Goal: Task Accomplishment & Management: Use online tool/utility

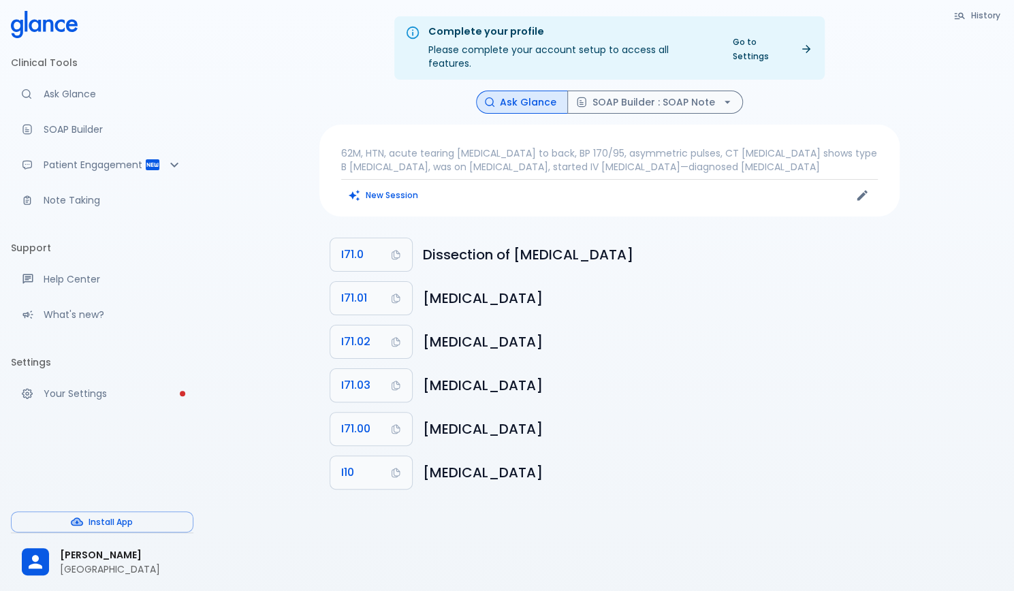
click at [624, 91] on button "SOAP Builder : SOAP Note" at bounding box center [655, 103] width 176 height 24
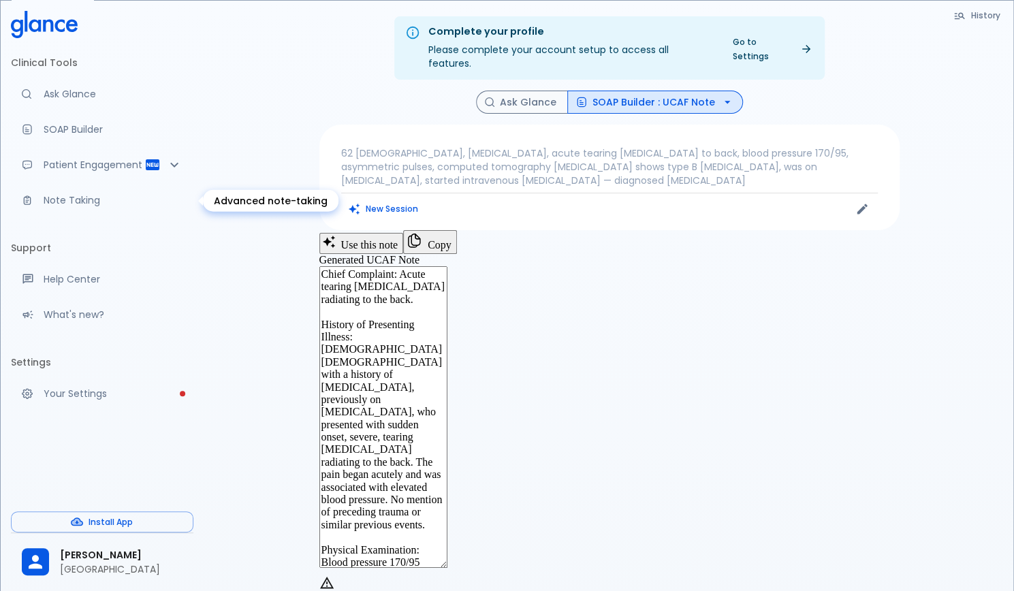
click at [56, 193] on link "Note Taking" at bounding box center [102, 200] width 183 height 30
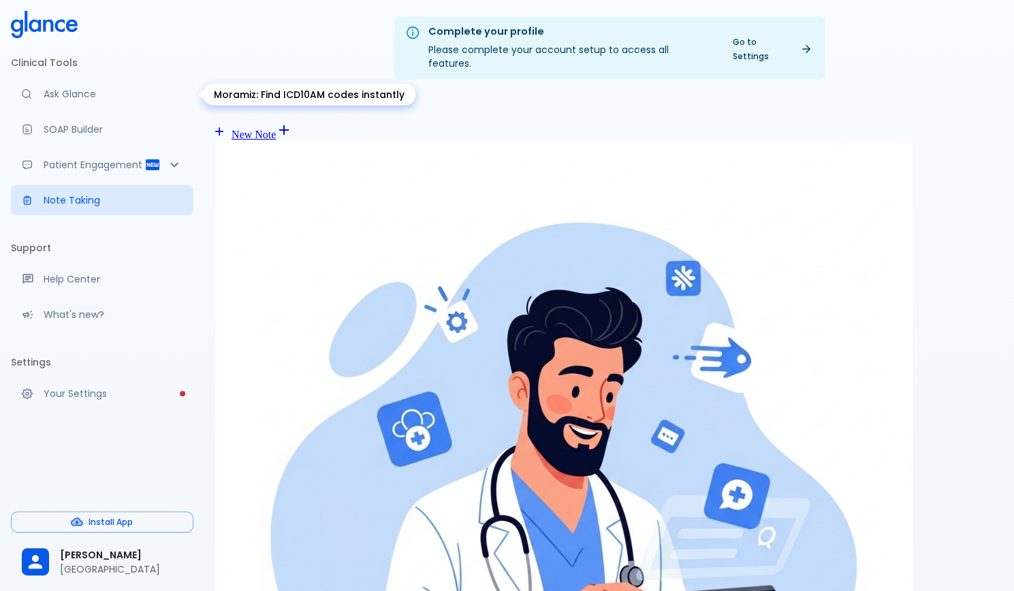
click at [90, 91] on p "Ask Glance" at bounding box center [113, 94] width 139 height 14
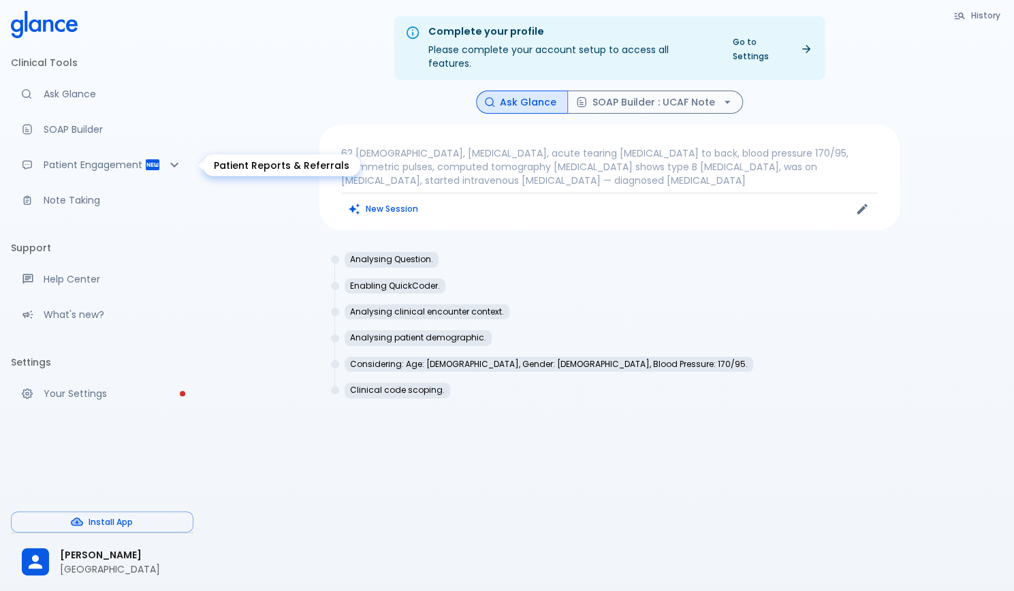
click at [119, 159] on p "Patient Engagement" at bounding box center [94, 165] width 101 height 14
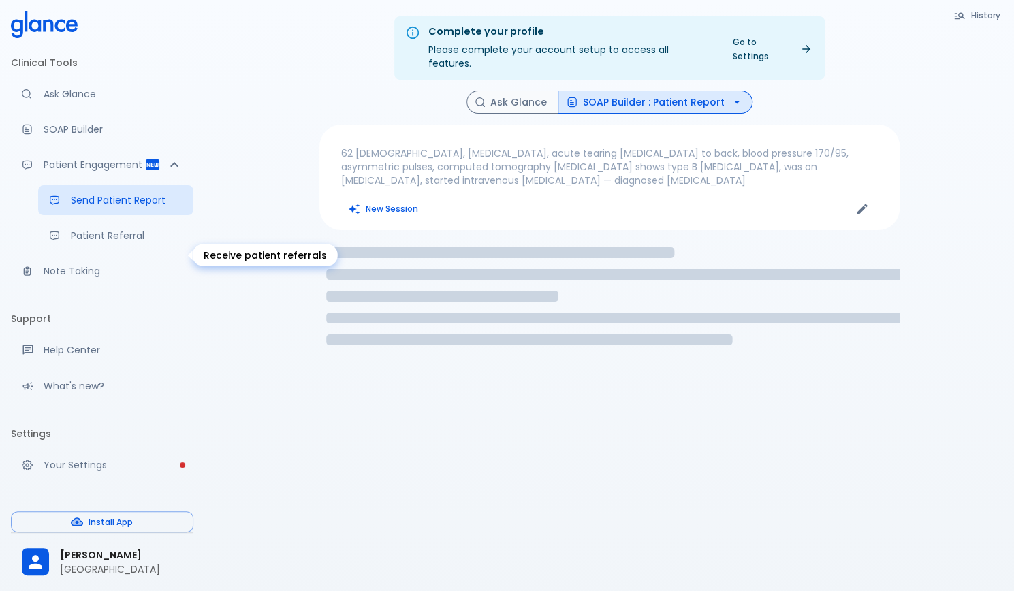
click at [118, 242] on p "Patient Referral" at bounding box center [127, 236] width 112 height 14
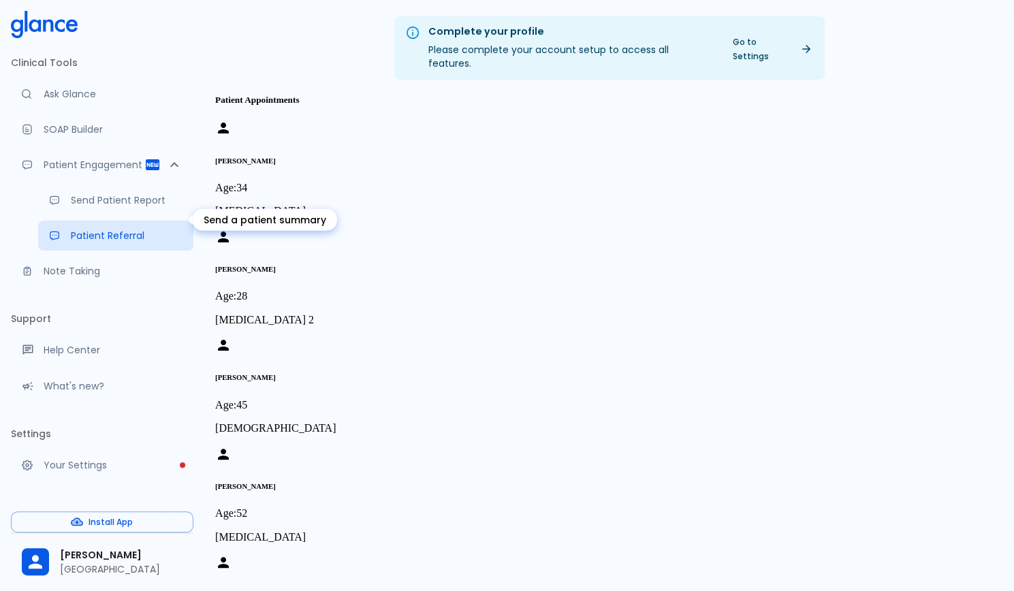
click at [113, 207] on link "Send Patient Report" at bounding box center [115, 200] width 155 height 30
